Goal: Task Accomplishment & Management: Use online tool/utility

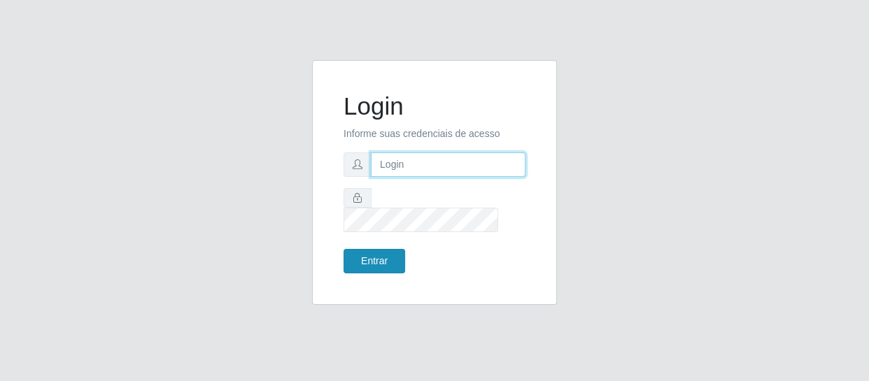
type input "[EMAIL_ADDRESS][DOMAIN_NAME]"
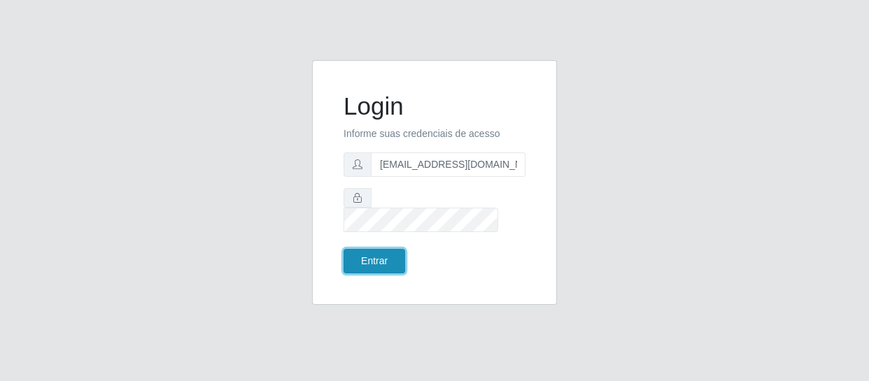
click at [374, 252] on button "Entrar" at bounding box center [375, 261] width 62 height 24
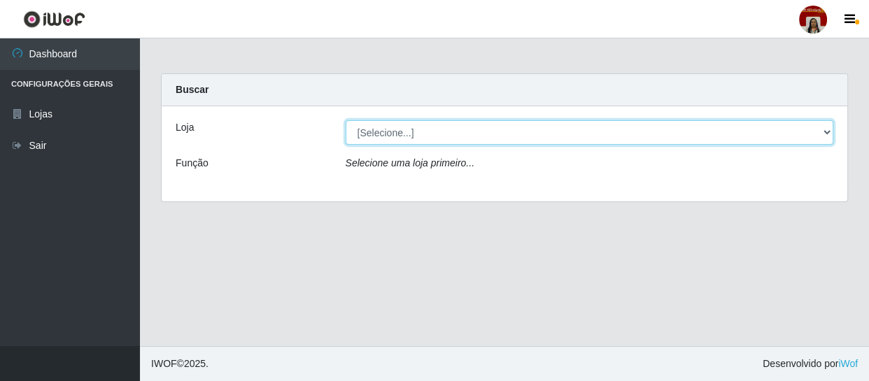
click at [826, 130] on select "[Selecione...] Mar Vermelho - Loja 04" at bounding box center [590, 132] width 488 height 24
select select "251"
click at [346, 120] on select "[Selecione...] Mar Vermelho - Loja 04" at bounding box center [590, 132] width 488 height 24
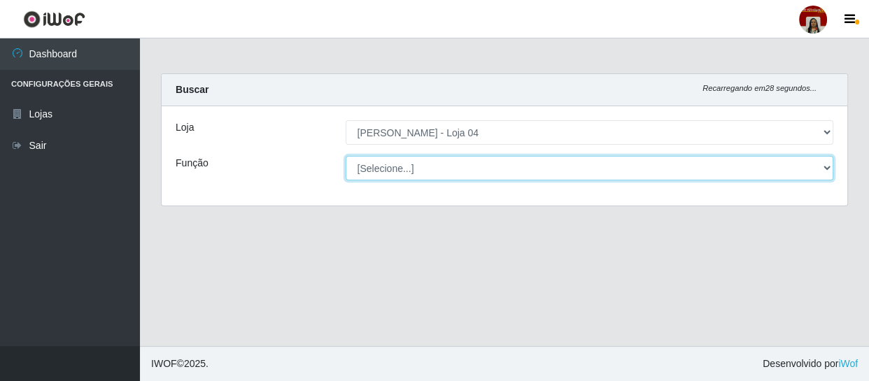
click at [820, 164] on select "[Selecione...] ASG ASG + ASG ++ Auxiliar de Depósito Auxiliar de Depósito + Aux…" at bounding box center [590, 168] width 488 height 24
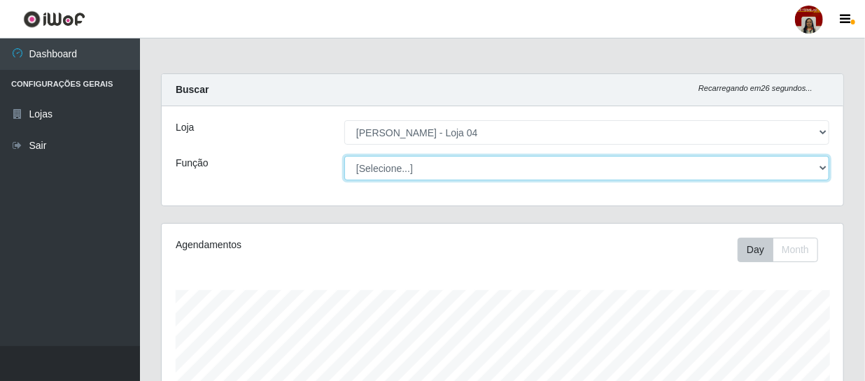
scroll to position [290, 682]
select select "22"
click at [344, 156] on select "[Selecione...] ASG ASG + ASG ++ Auxiliar de Depósito Auxiliar de Depósito + Aux…" at bounding box center [586, 168] width 485 height 24
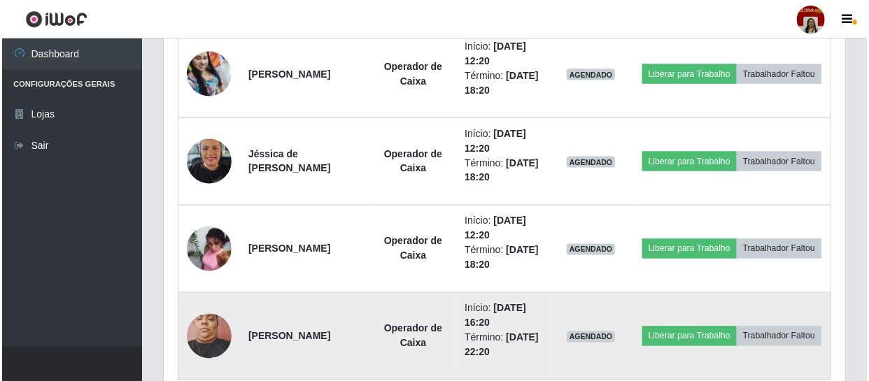
scroll to position [998, 0]
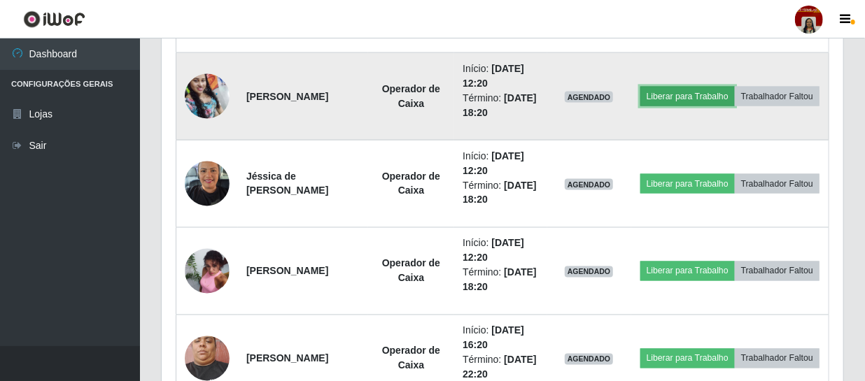
click at [727, 87] on button "Liberar para Trabalho" at bounding box center [687, 97] width 94 height 20
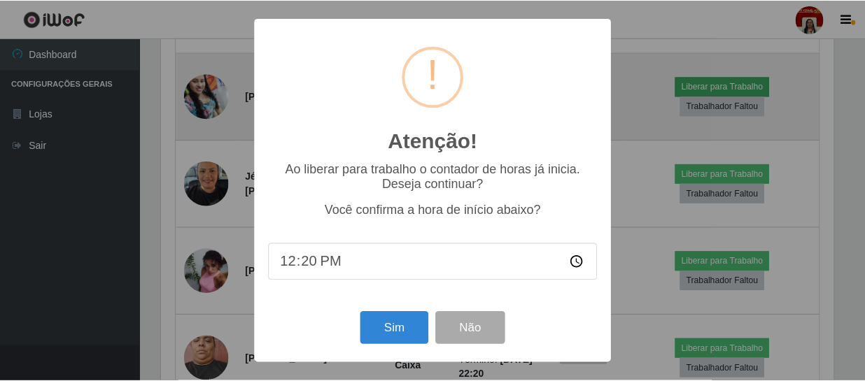
scroll to position [290, 675]
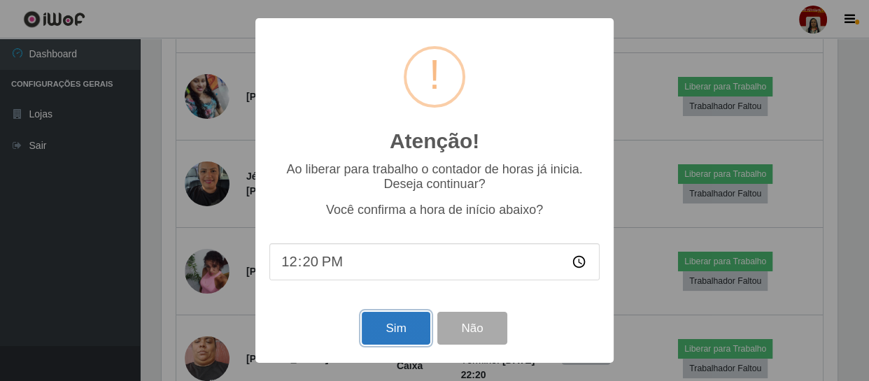
click at [390, 330] on button "Sim" at bounding box center [396, 328] width 68 height 33
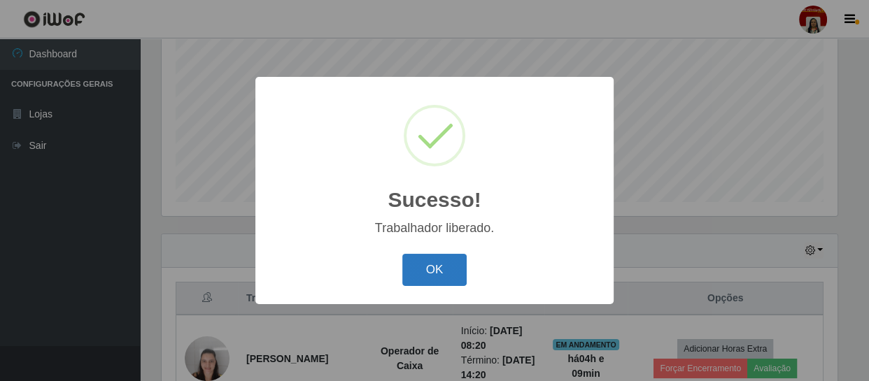
click at [446, 272] on button "OK" at bounding box center [434, 270] width 65 height 33
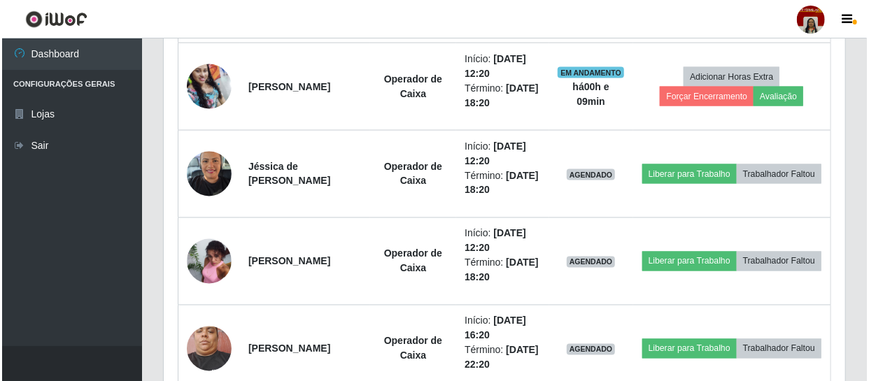
scroll to position [1085, 0]
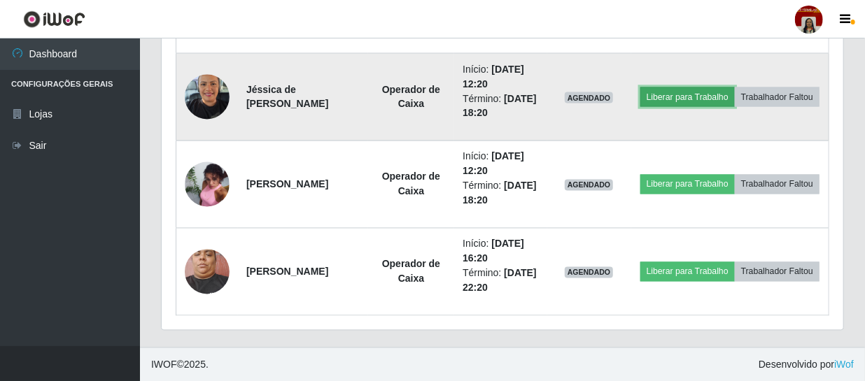
click at [728, 88] on button "Liberar para Trabalho" at bounding box center [687, 97] width 94 height 20
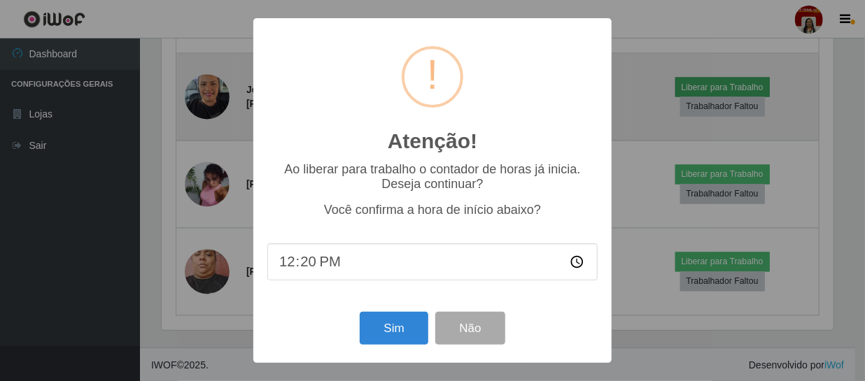
scroll to position [290, 675]
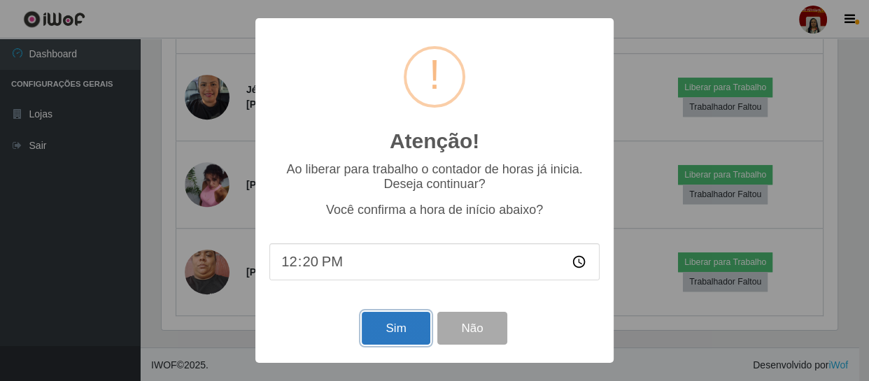
click at [420, 329] on button "Sim" at bounding box center [396, 328] width 68 height 33
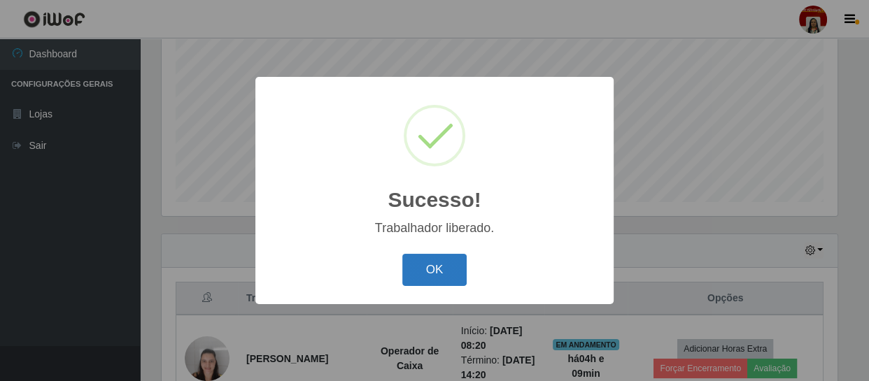
click at [434, 260] on button "OK" at bounding box center [434, 270] width 65 height 33
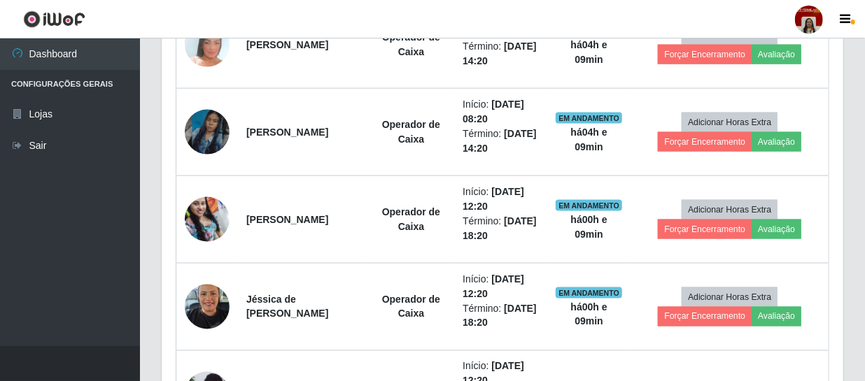
scroll to position [1062, 0]
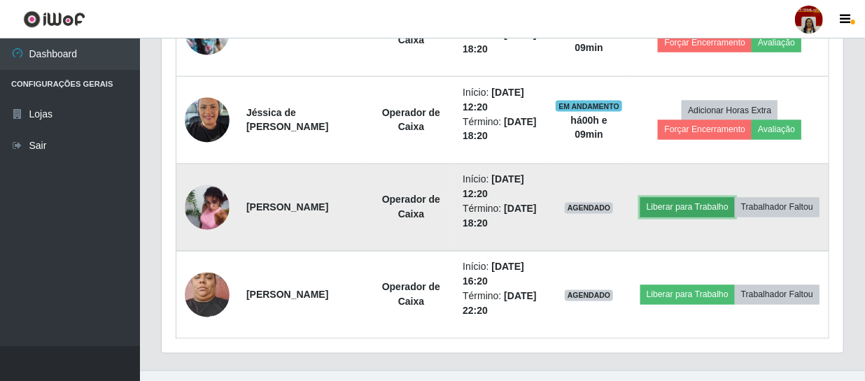
click at [712, 198] on button "Liberar para Trabalho" at bounding box center [687, 208] width 94 height 20
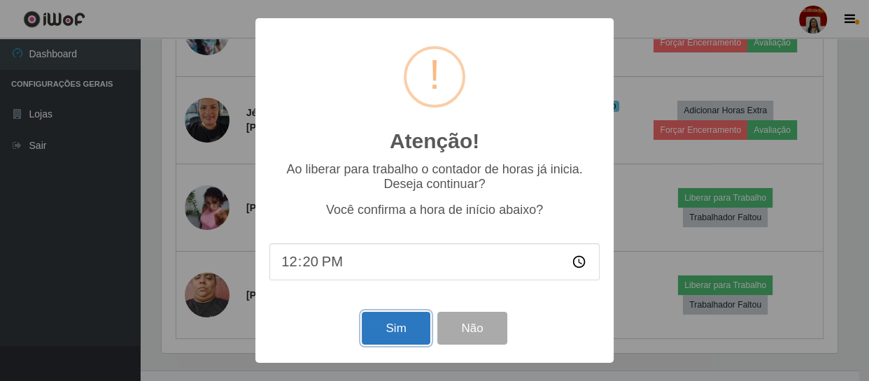
click at [406, 330] on button "Sim" at bounding box center [396, 328] width 68 height 33
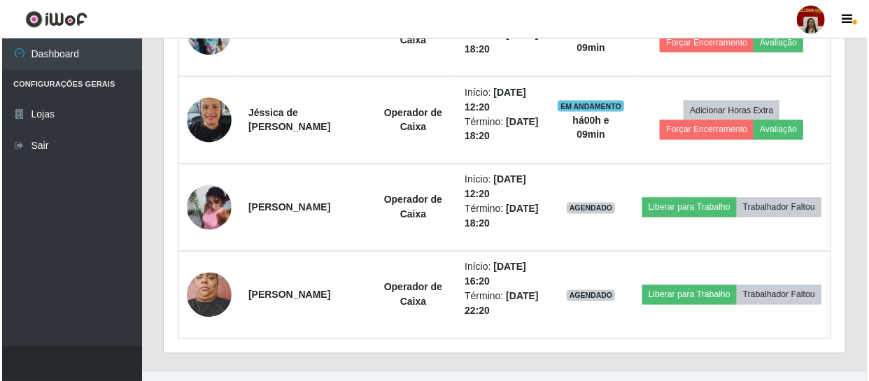
scroll to position [0, 0]
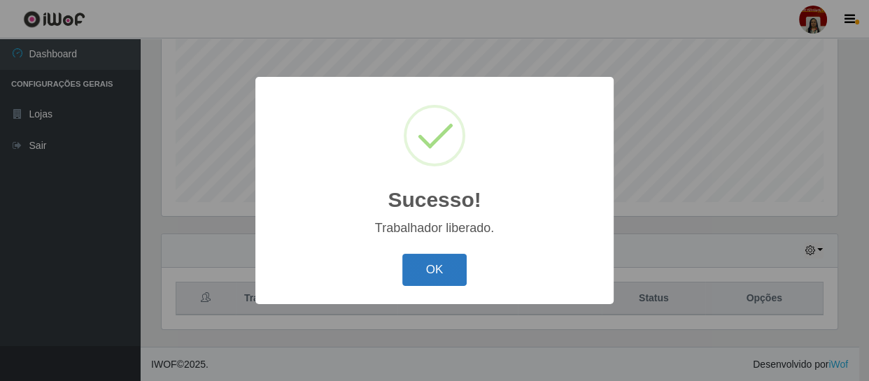
click at [434, 271] on button "OK" at bounding box center [434, 270] width 65 height 33
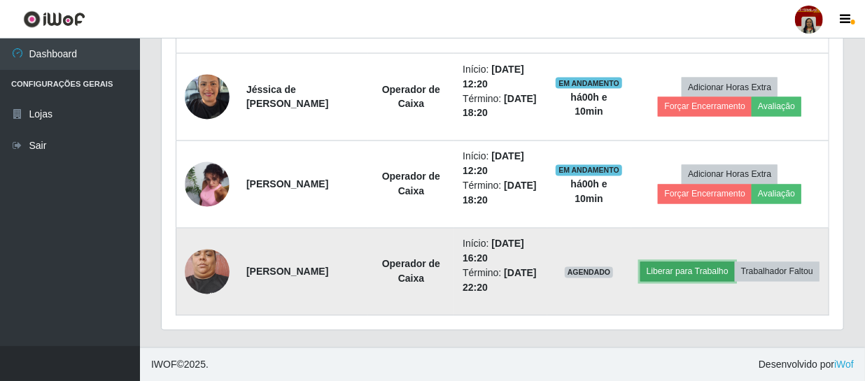
click at [727, 262] on button "Liberar para Trabalho" at bounding box center [687, 272] width 94 height 20
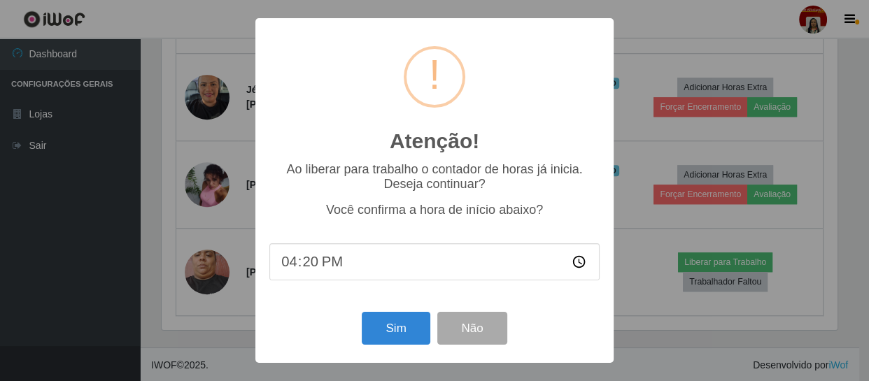
click at [111, 219] on div "Atenção! × Ao liberar para trabalho o contador de horas já inicia. Deseja conti…" at bounding box center [434, 190] width 869 height 381
